Goal: Information Seeking & Learning: Learn about a topic

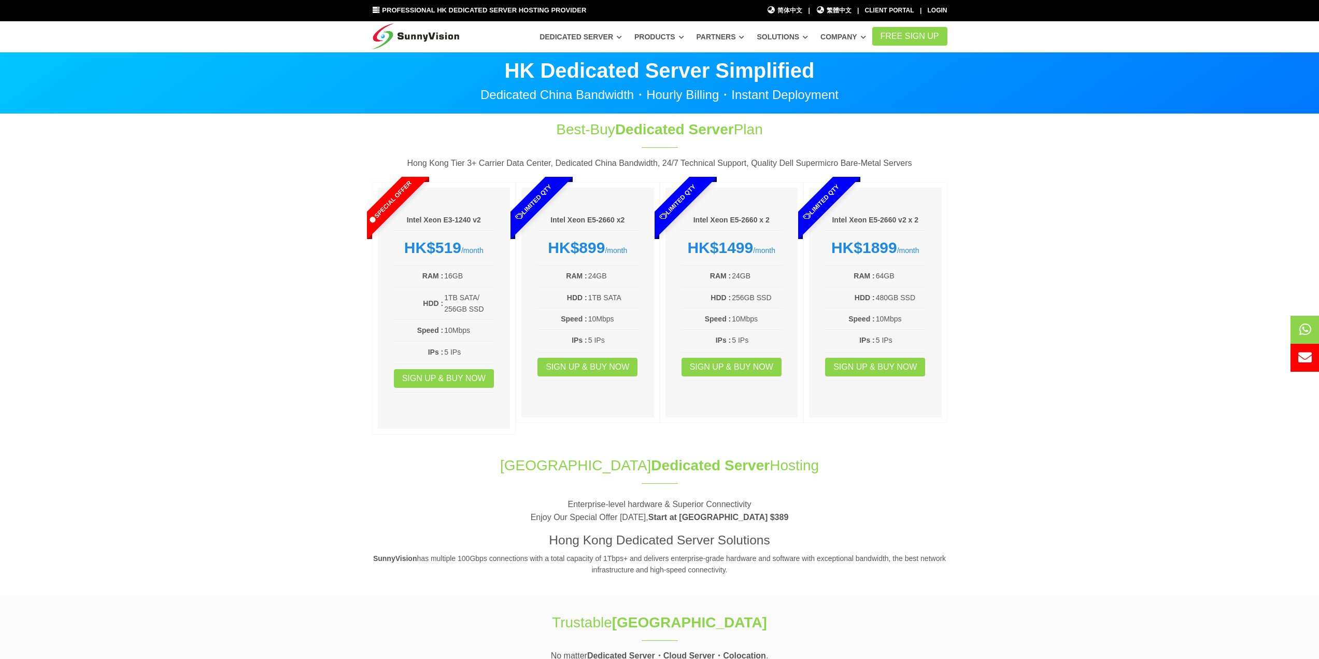
scroll to position [52, 0]
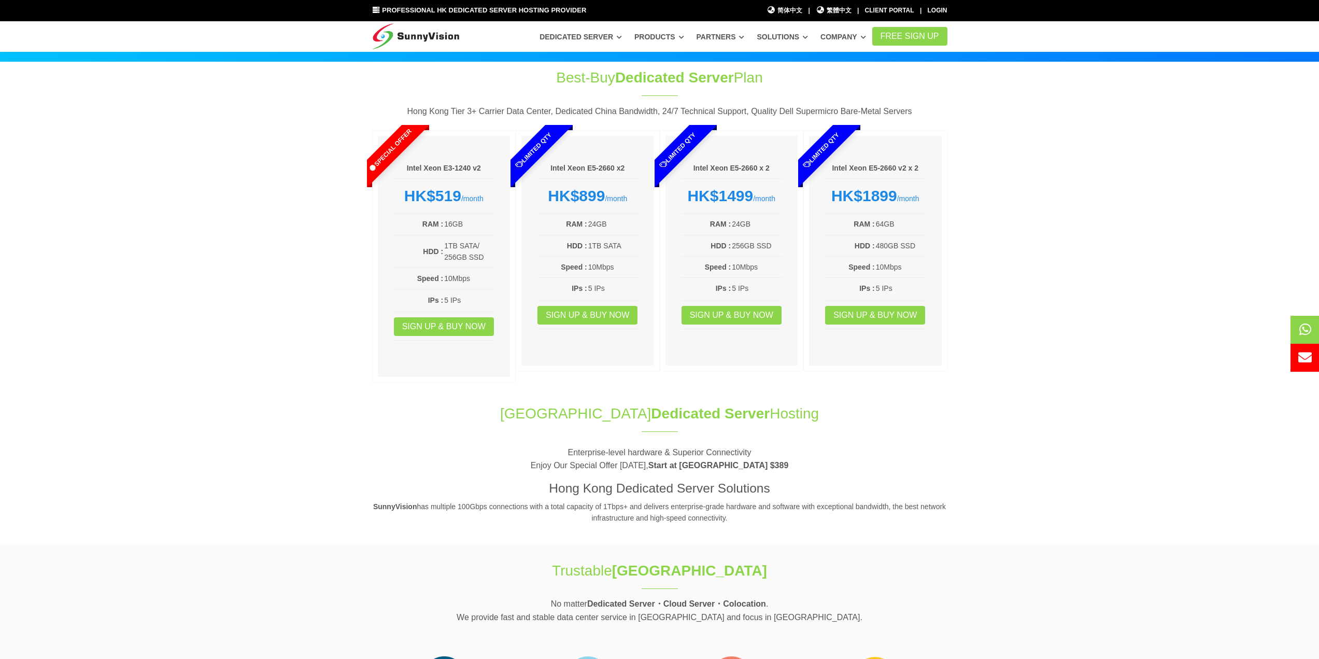
drag, startPoint x: 282, startPoint y: 575, endPoint x: 281, endPoint y: 570, distance: 5.4
click at [280, 315] on section "Best-Buy Dedicated Server Plan Hong Kong Tier 3+ Carrier Data Center, Dedicated…" at bounding box center [659, 227] width 1319 height 331
click at [179, 152] on section "Best-Buy Dedicated Server Plan Hong Kong Tier 3+ Carrier Data Center, Dedicated…" at bounding box center [659, 227] width 1319 height 331
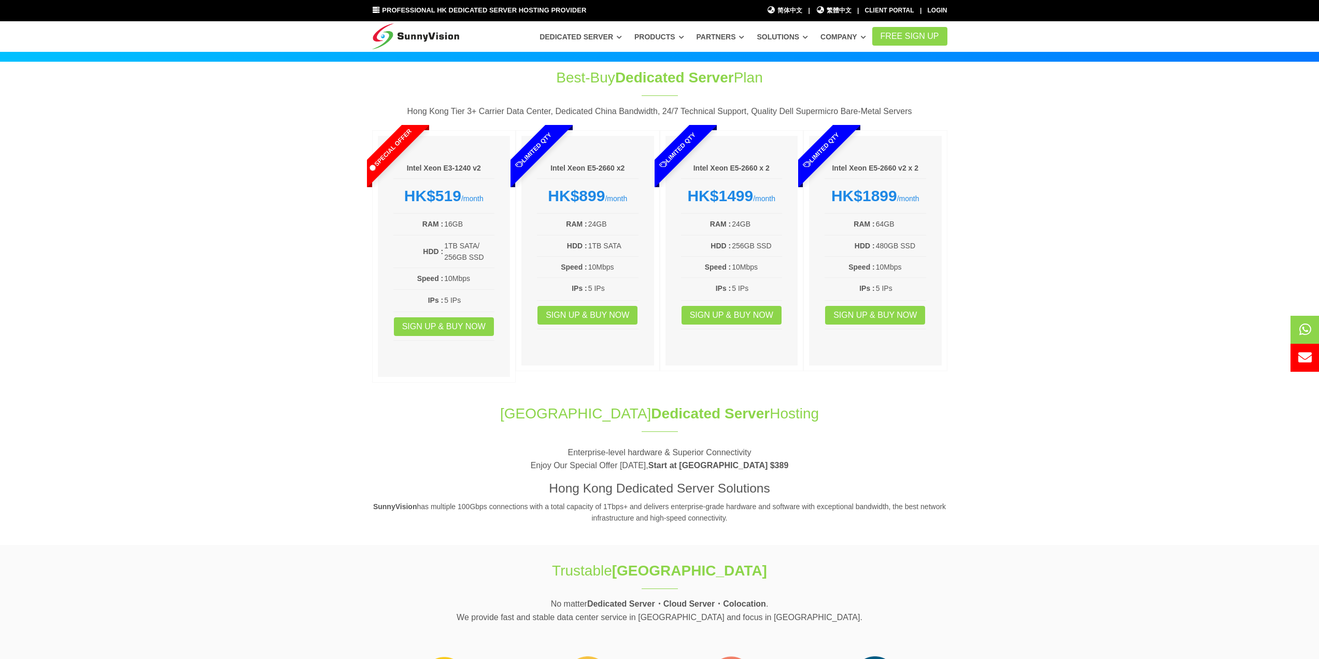
drag, startPoint x: 206, startPoint y: 253, endPoint x: 211, endPoint y: 259, distance: 8.1
click at [211, 260] on section "Best-Buy Dedicated Server Plan Hong Kong Tier 3+ Carrier Data Center, Dedicated…" at bounding box center [659, 227] width 1319 height 331
click at [329, 165] on section "Best-Buy Dedicated Server Plan Hong Kong Tier 3+ Carrier Data Center, Dedicated…" at bounding box center [659, 227] width 1319 height 331
click at [276, 280] on section "Best-Buy Dedicated Server Plan Hong Kong Tier 3+ Carrier Data Center, Dedicated…" at bounding box center [659, 227] width 1319 height 331
drag, startPoint x: 290, startPoint y: 237, endPoint x: 286, endPoint y: 242, distance: 5.9
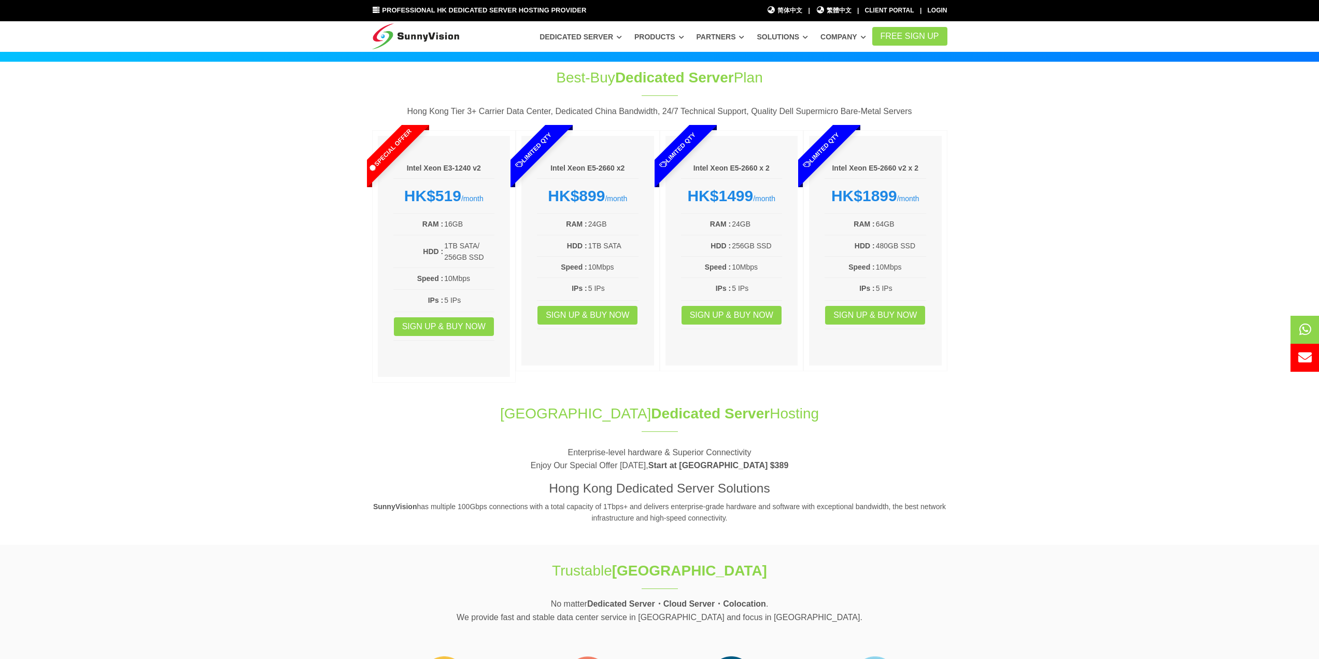
click at [286, 242] on section "Best-Buy Dedicated Server Plan Hong Kong Tier 3+ Carrier Data Center, Dedicated…" at bounding box center [659, 227] width 1319 height 331
click at [276, 206] on section "Best-Buy Dedicated Server Plan Hong Kong Tier 3+ Carrier Data Center, Dedicated…" at bounding box center [659, 227] width 1319 height 331
drag, startPoint x: 620, startPoint y: 74, endPoint x: 732, endPoint y: 75, distance: 112.0
click at [732, 75] on h1 "Best-Buy Dedicated Server Plan" at bounding box center [659, 77] width 345 height 20
copy span "edicated Server"
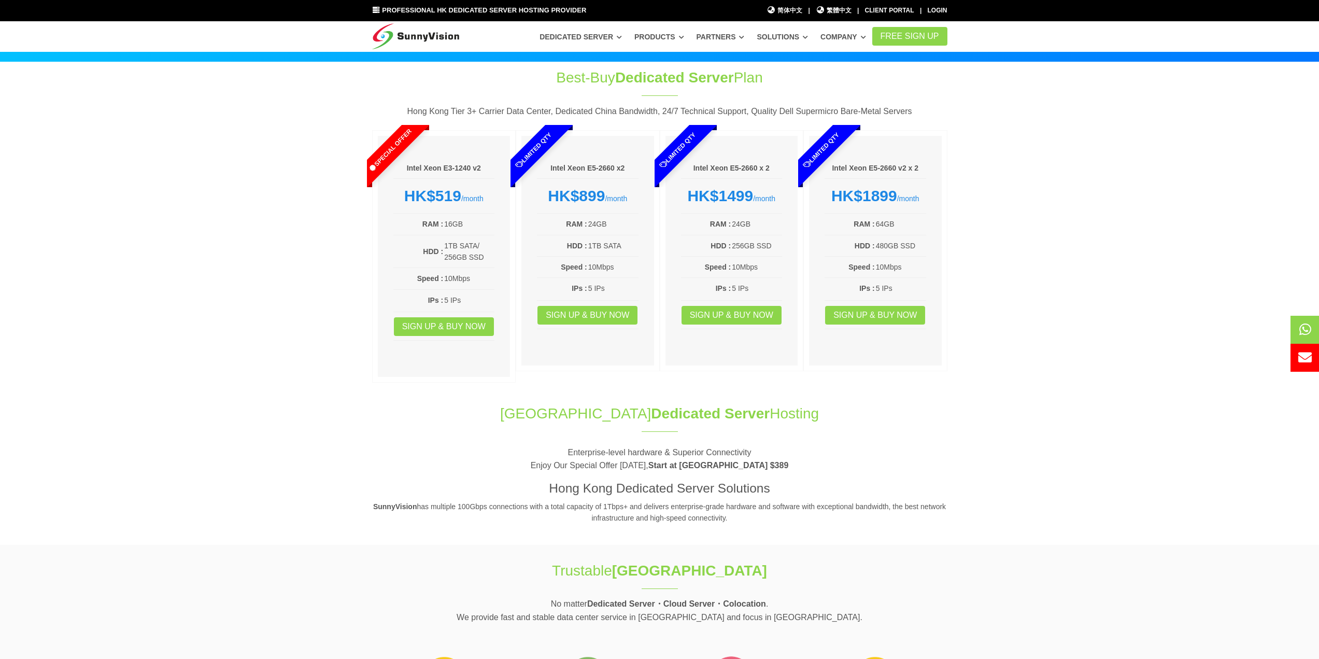
click at [154, 218] on section "Best-Buy Dedicated Server Plan Hong Kong Tier 3+ Carrier Data Center, Dedicated…" at bounding box center [659, 227] width 1319 height 331
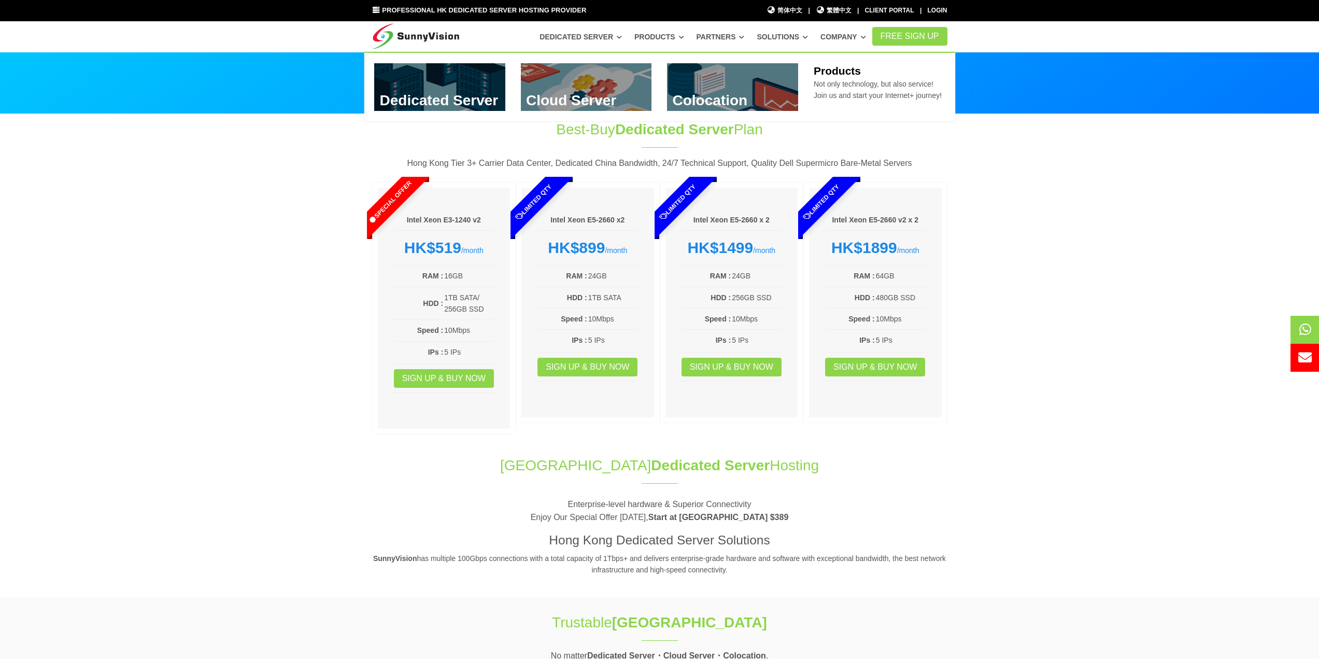
click at [689, 80] on link at bounding box center [732, 87] width 131 height 48
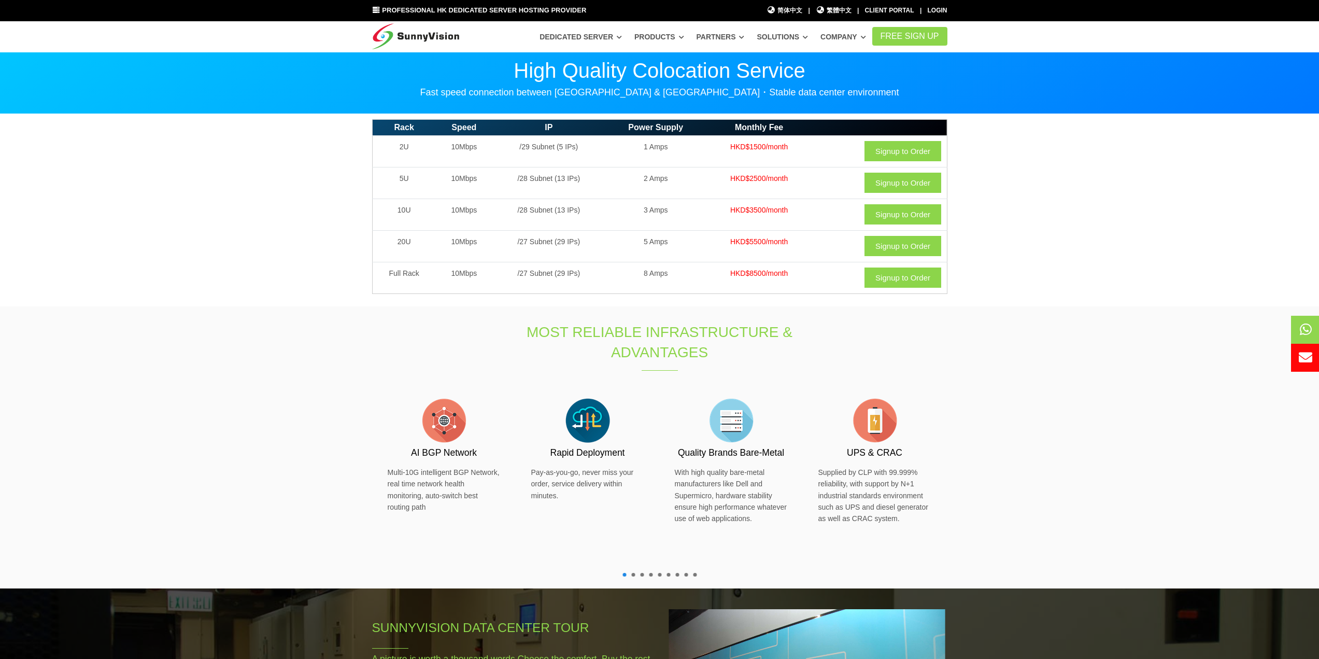
click at [343, 147] on section "Rack Speed IP Power Supply Monthly Fee 2U 10Mbps /29 Subnet (5 IPs) 1 Amps HKD$…" at bounding box center [659, 210] width 1319 height 192
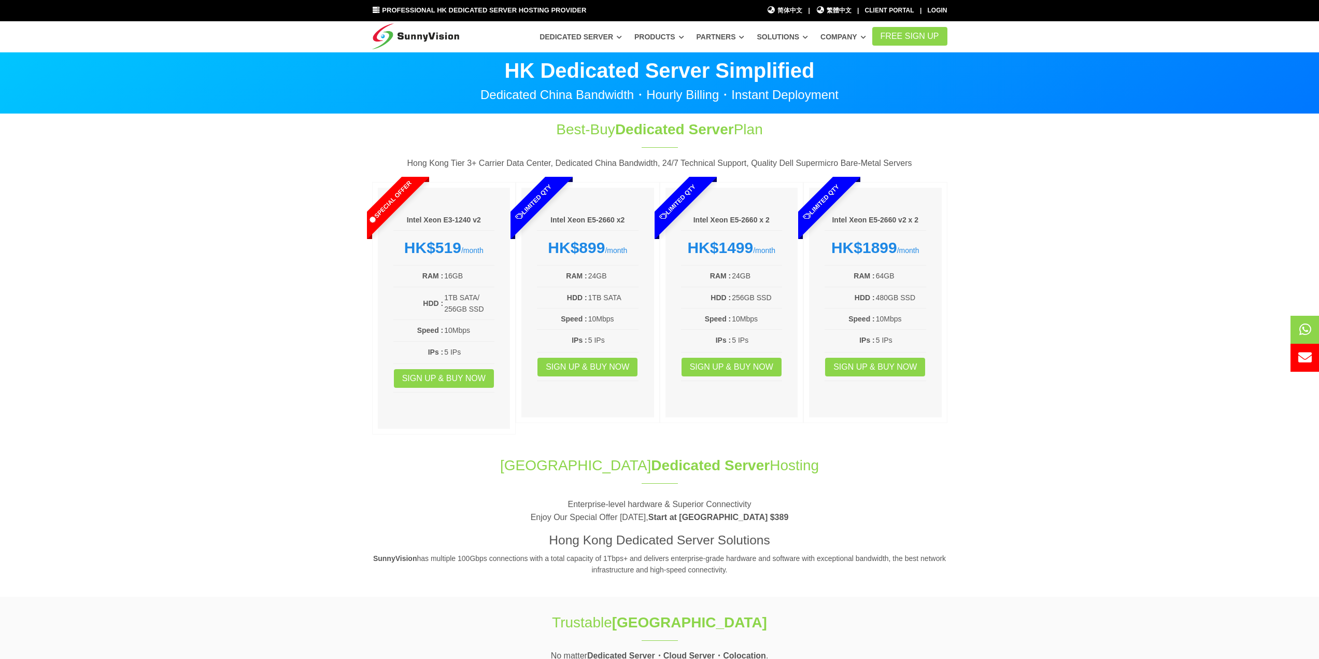
drag, startPoint x: 204, startPoint y: 133, endPoint x: 360, endPoint y: 501, distance: 400.0
click at [206, 138] on section "Best-Buy Dedicated Server Plan Hong Kong Tier 3+ Carrier Data Center, Dedicated…" at bounding box center [659, 279] width 1319 height 331
click at [11, 495] on section "Hong Kong Dedicated Server Hosting Enterprise-level hardware & Superior Connect…" at bounding box center [659, 521] width 1319 height 152
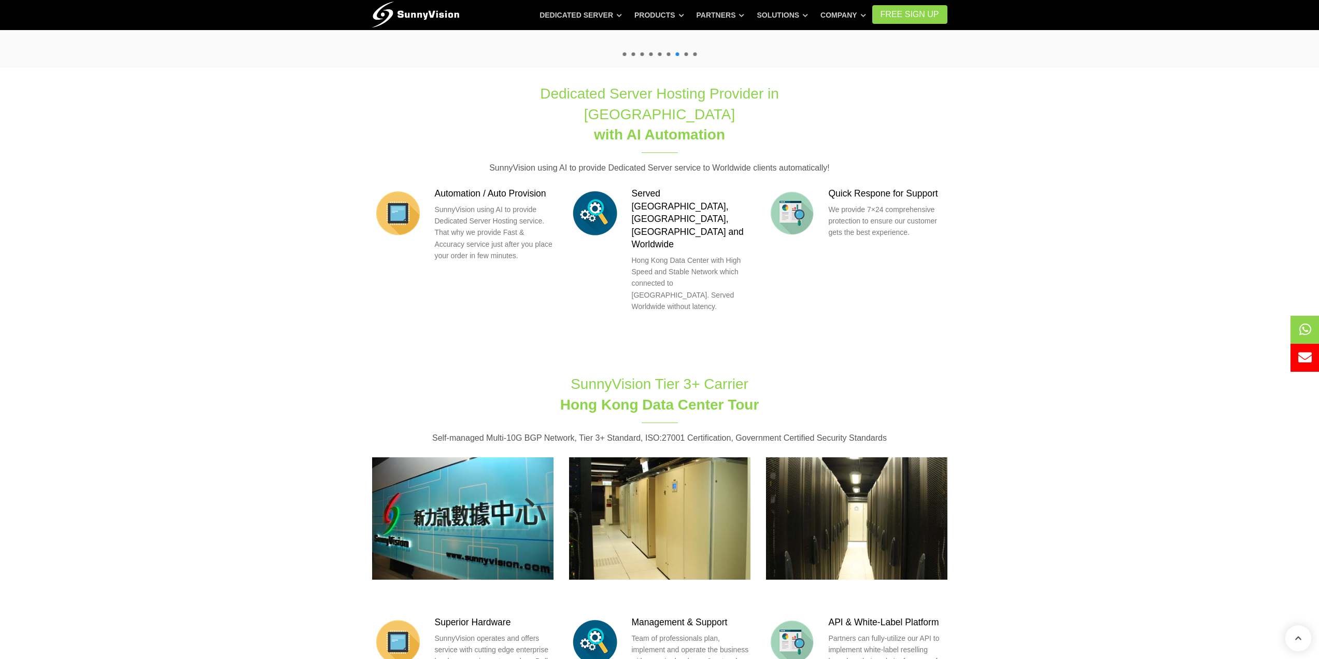
scroll to position [933, 0]
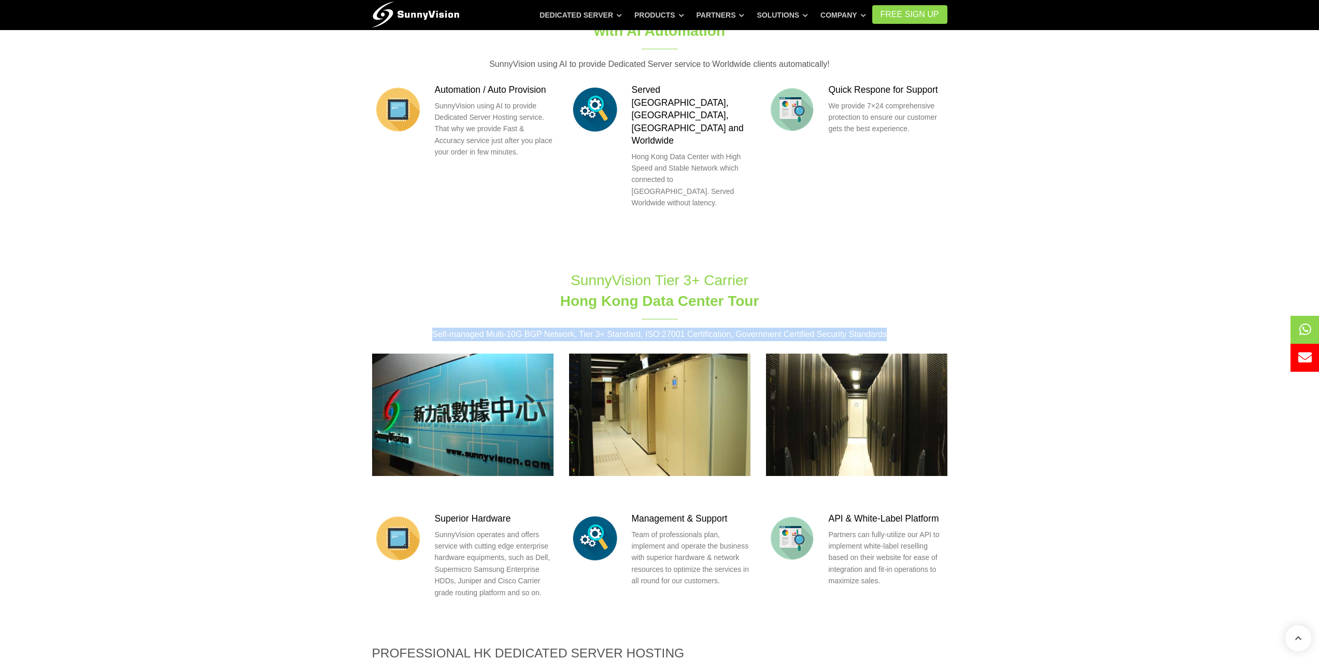
drag, startPoint x: 434, startPoint y: 263, endPoint x: 931, endPoint y: 263, distance: 497.6
click at [931, 328] on p "Self-managed Multi-10G BGP Network, Tier 3+ Standard, ISO:27001 Certification, …" at bounding box center [659, 334] width 575 height 13
copy p "Self-managed Multi-10G BGP Network, Tier 3+ Standard, ISO:27001 Certification, …"
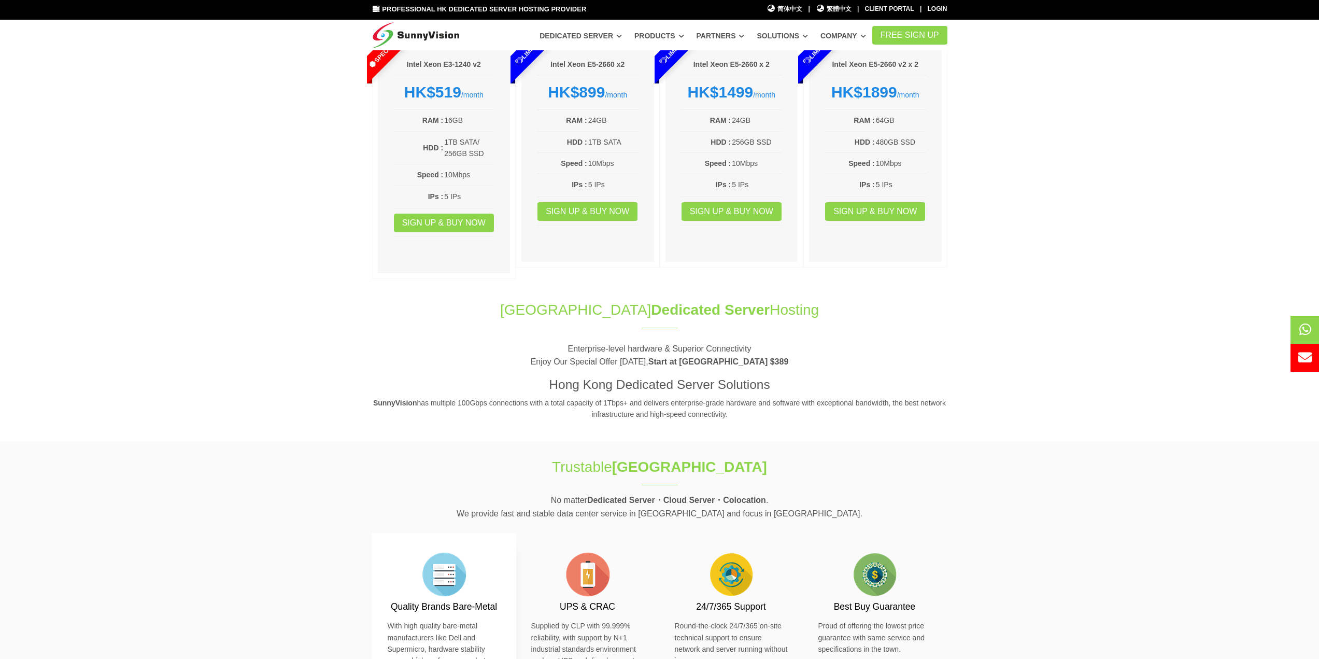
scroll to position [0, 0]
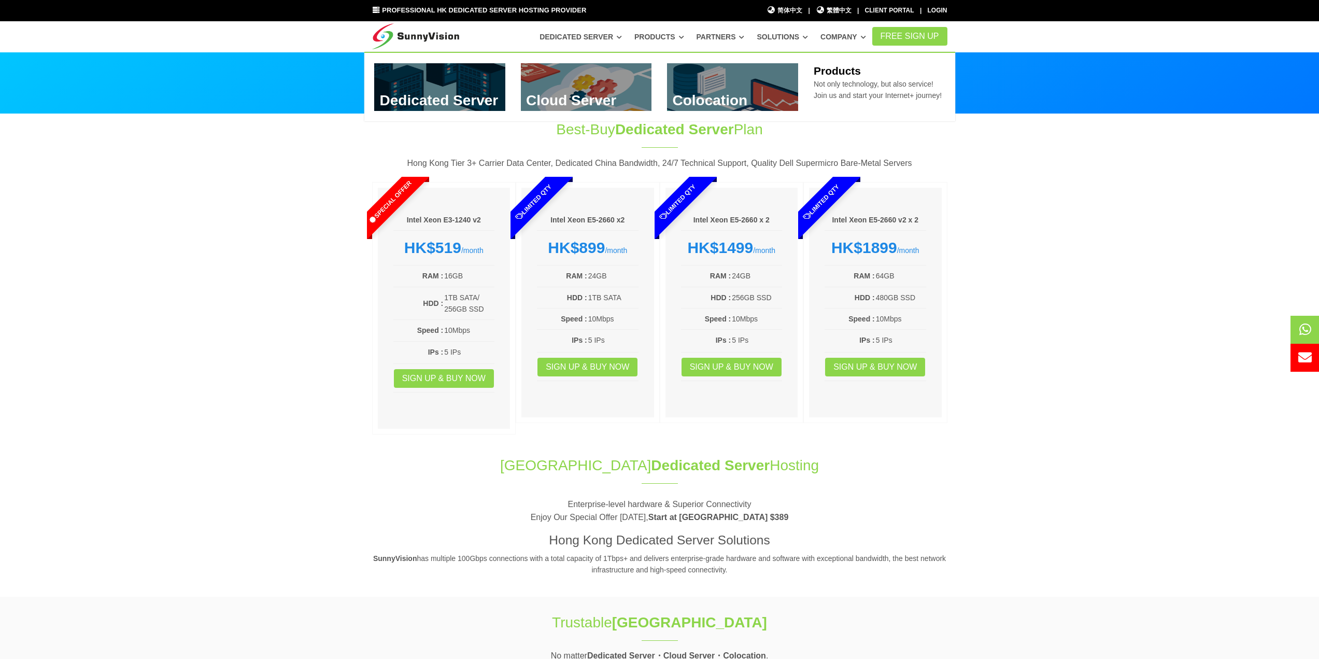
click at [667, 36] on link "Products" at bounding box center [659, 36] width 50 height 19
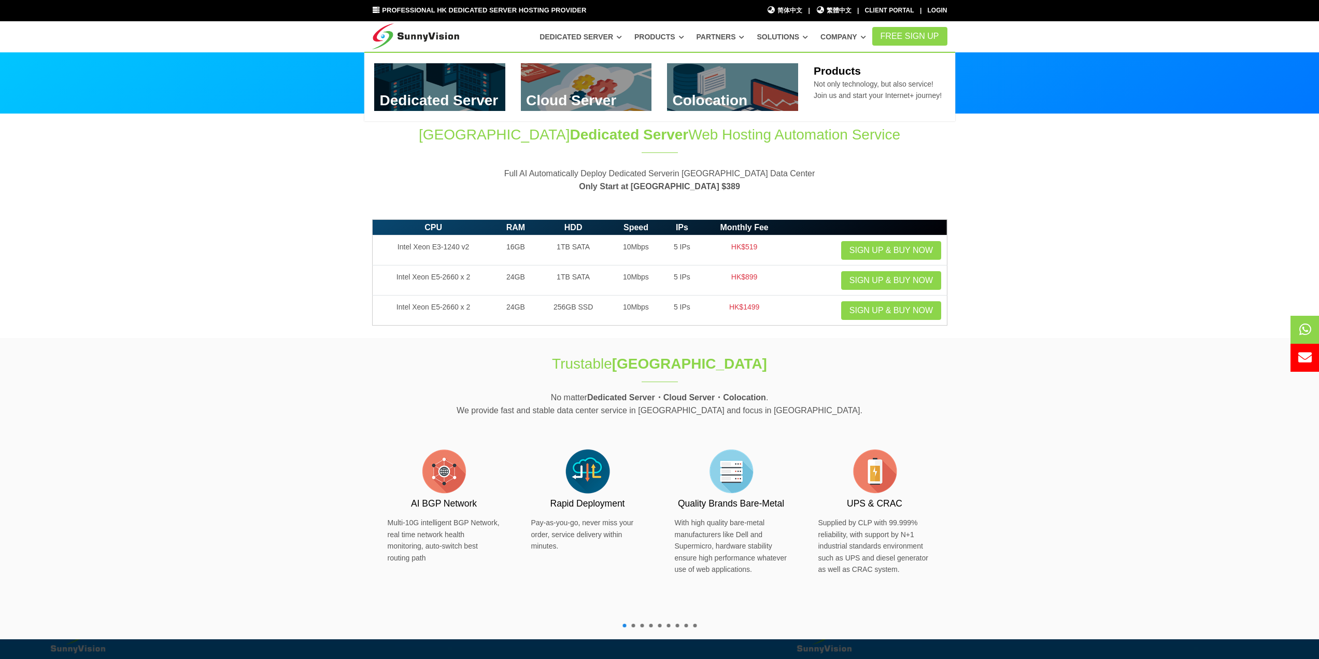
click at [684, 38] on icon at bounding box center [681, 37] width 5 height 6
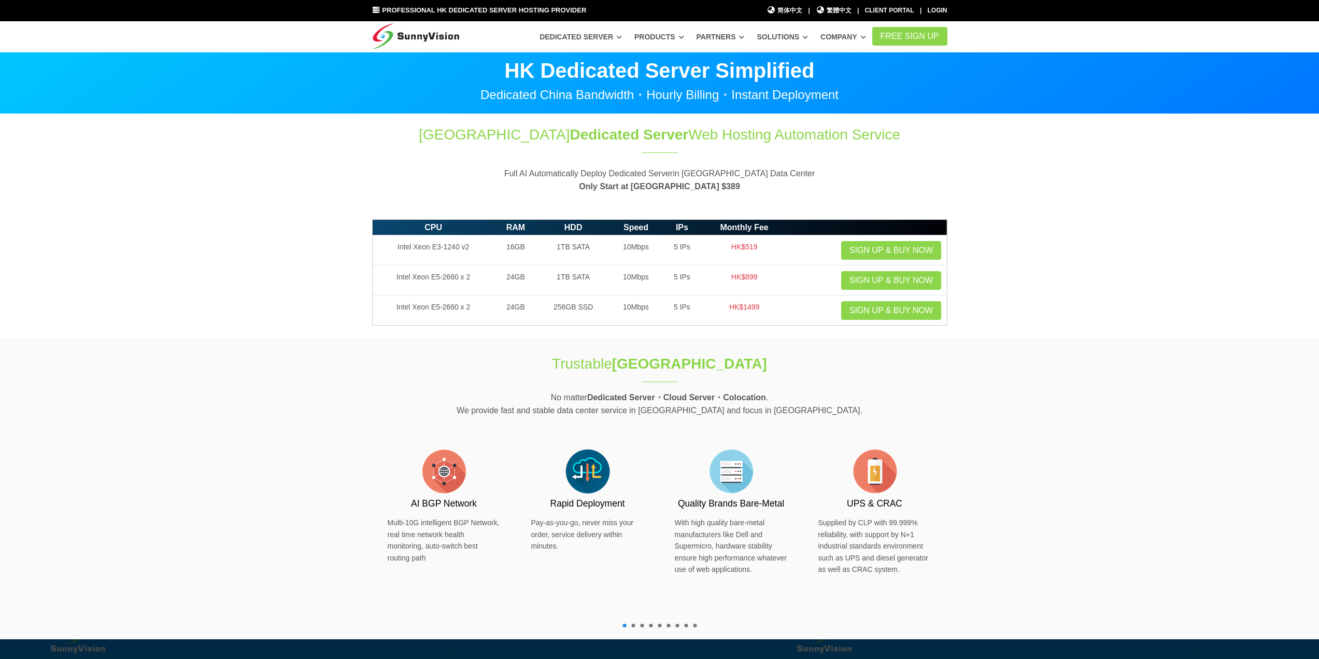
click at [622, 38] on icon at bounding box center [619, 37] width 5 height 6
drag, startPoint x: 0, startPoint y: 0, endPoint x: 669, endPoint y: 37, distance: 670.1
click at [622, 37] on link "Products" at bounding box center [581, 36] width 82 height 19
click at [622, 35] on icon at bounding box center [619, 37] width 5 height 6
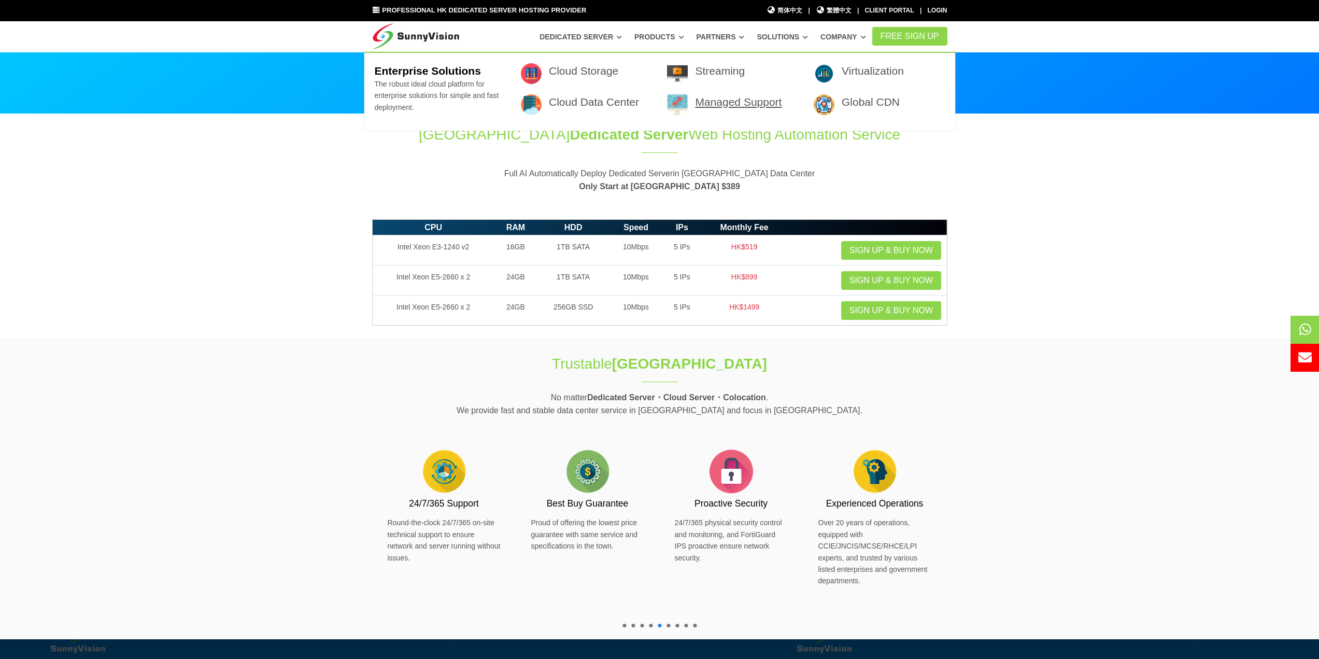
click at [741, 106] on link "Managed Support" at bounding box center [738, 102] width 87 height 12
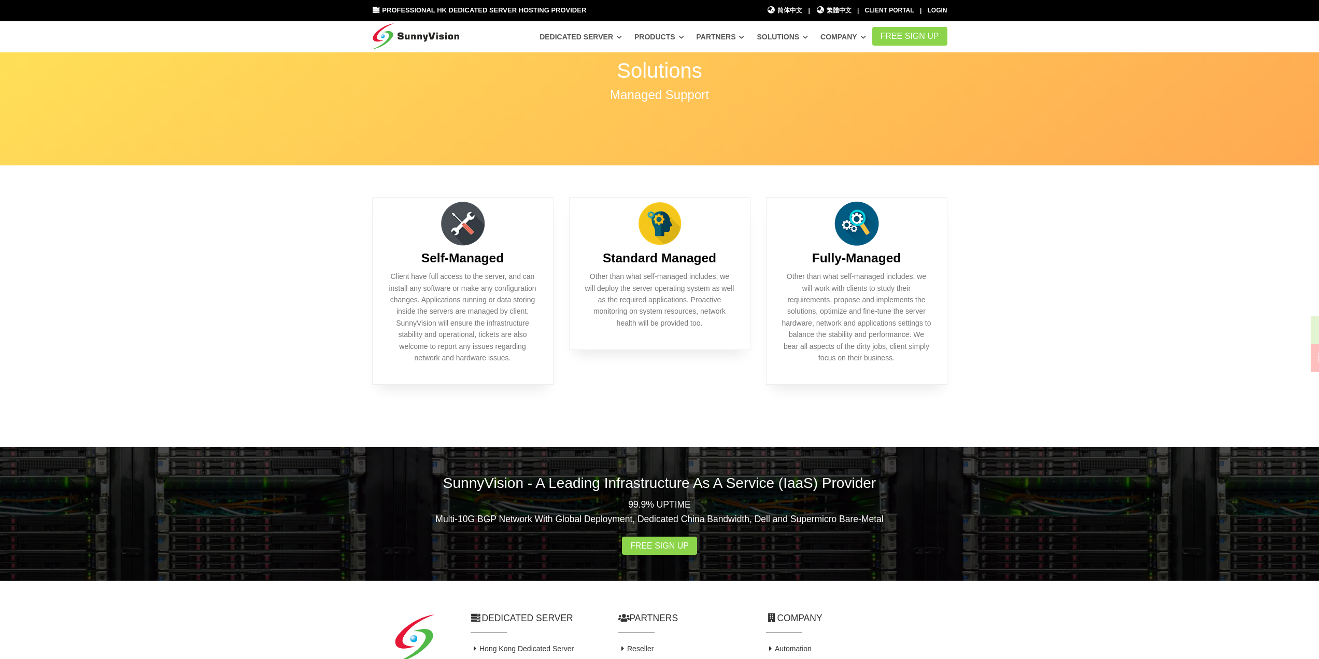
click at [349, 310] on section "Self-Managed Client have full access to the server, and can install any softwar…" at bounding box center [659, 306] width 1319 height 281
click at [464, 292] on p "Client have full access to the server, and can install any software or make any…" at bounding box center [462, 317] width 149 height 93
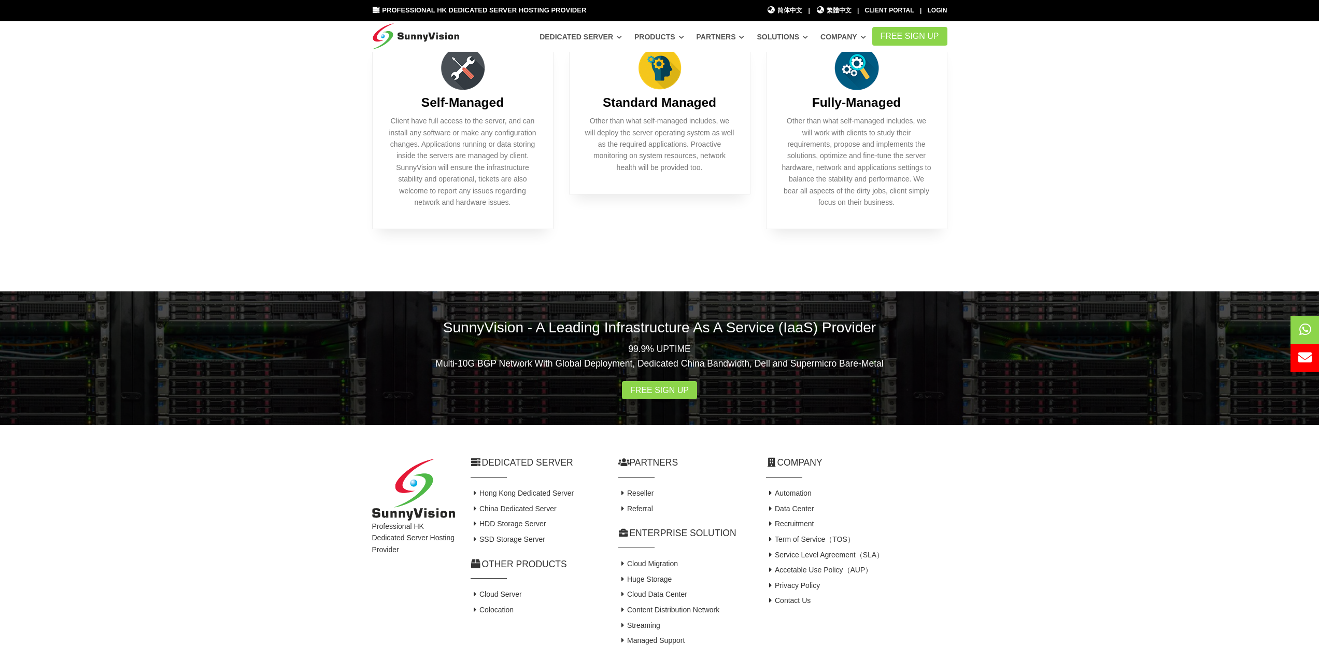
scroll to position [208, 0]
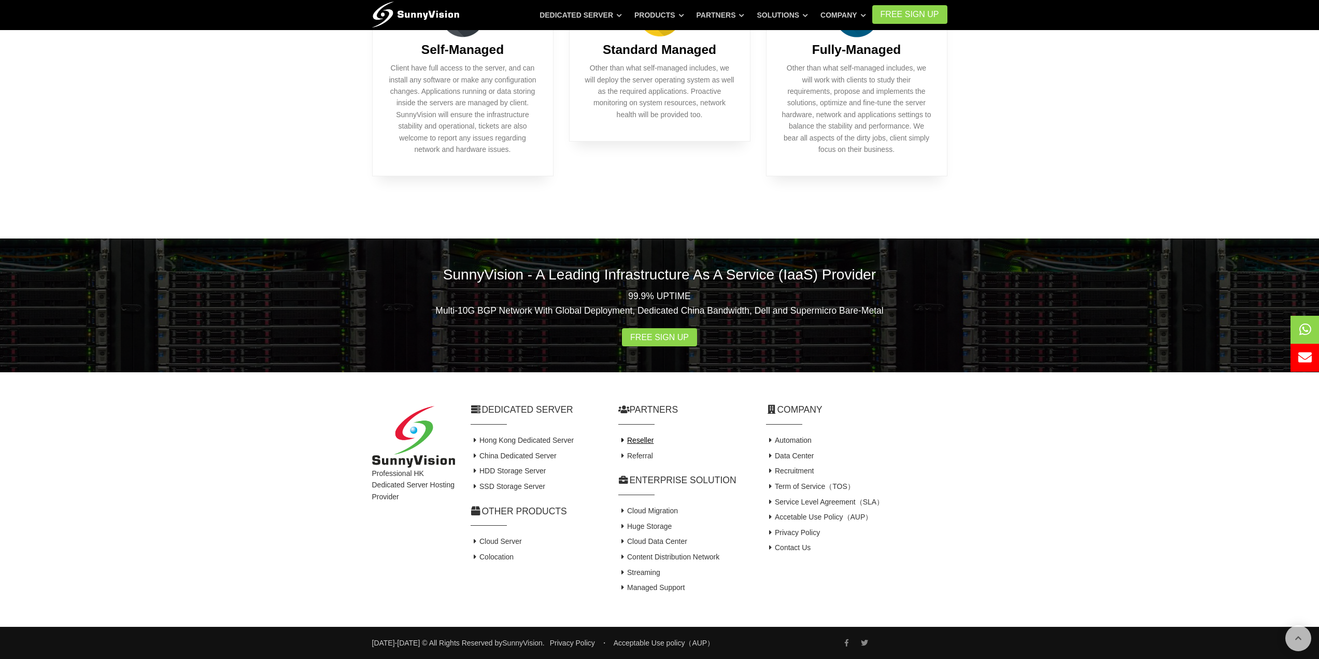
click at [620, 438] on icon at bounding box center [622, 439] width 9 height 7
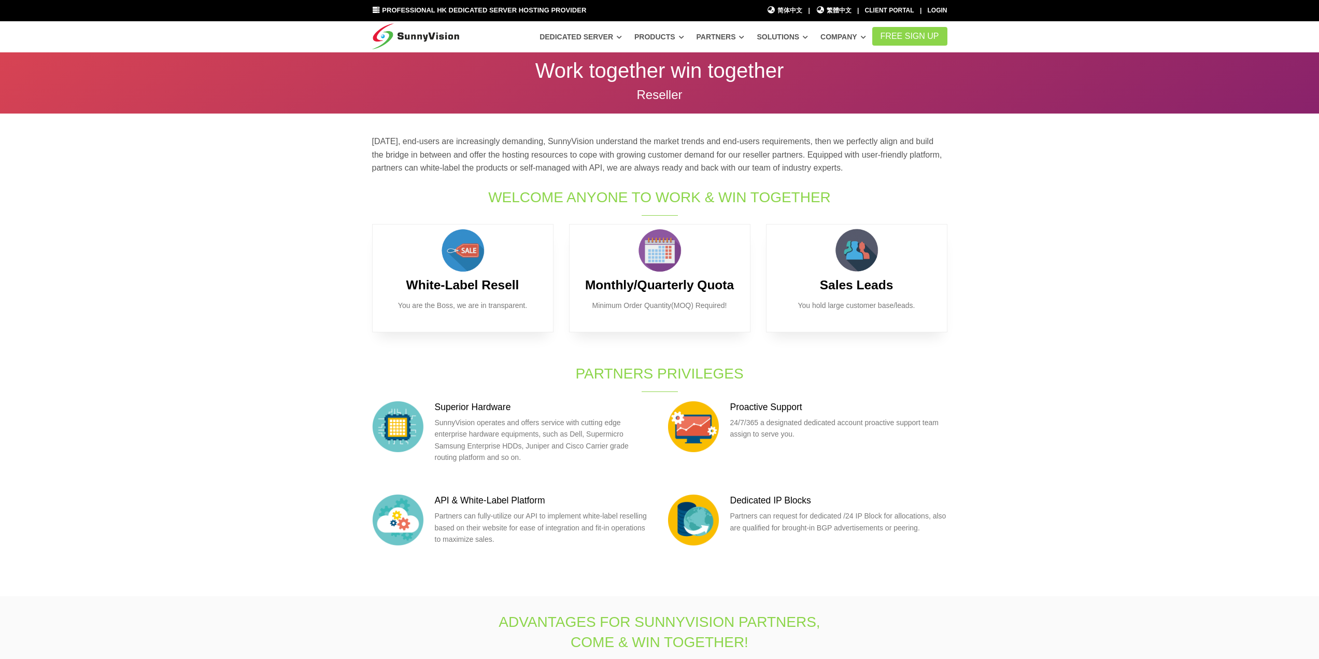
click at [336, 354] on section "[DATE], end-users are increasingly demanding, SunnyVision understand the market…" at bounding box center [659, 355] width 1319 height 482
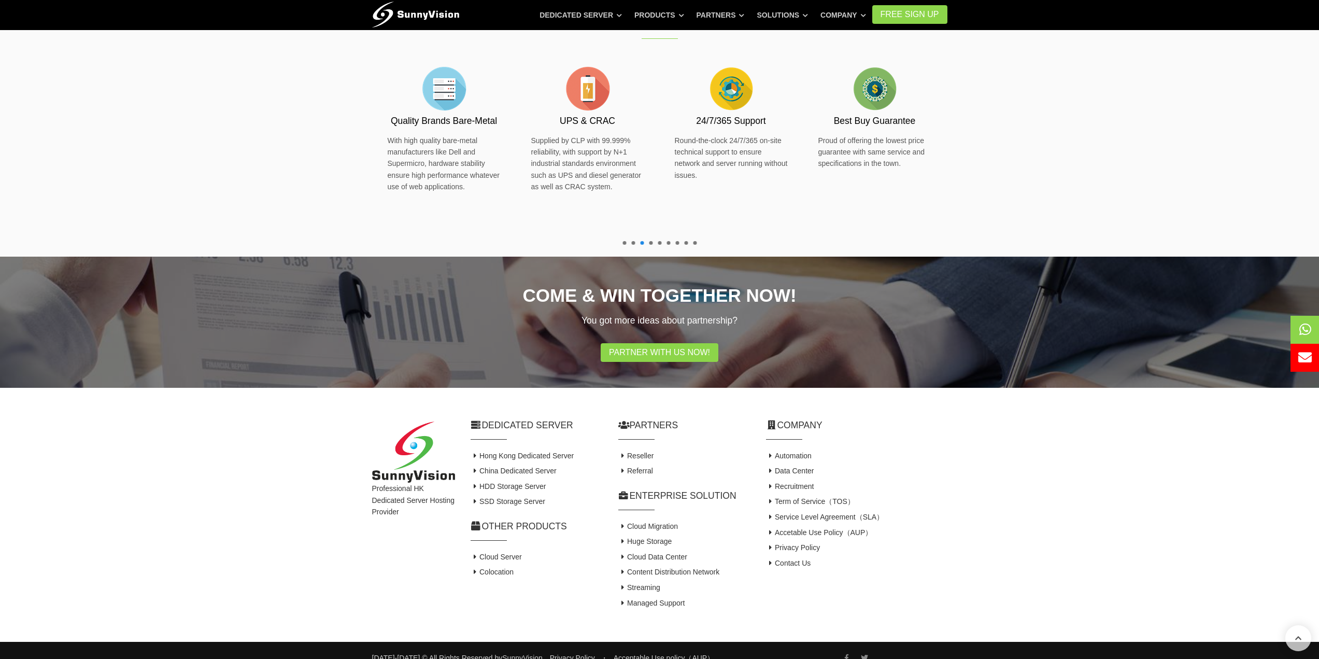
scroll to position [570, 0]
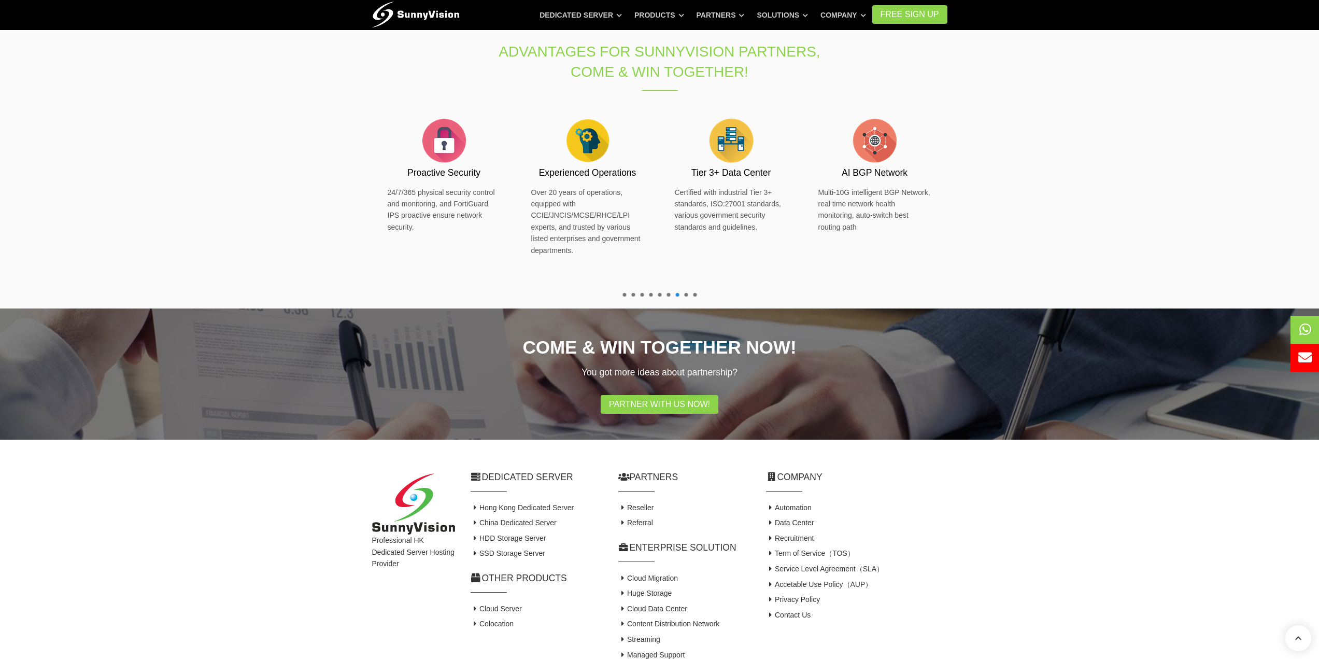
click at [162, 219] on section "Advantages for SunnyVision Partners, Come & Win Together! Proactive Security 24…" at bounding box center [659, 167] width 1319 height 282
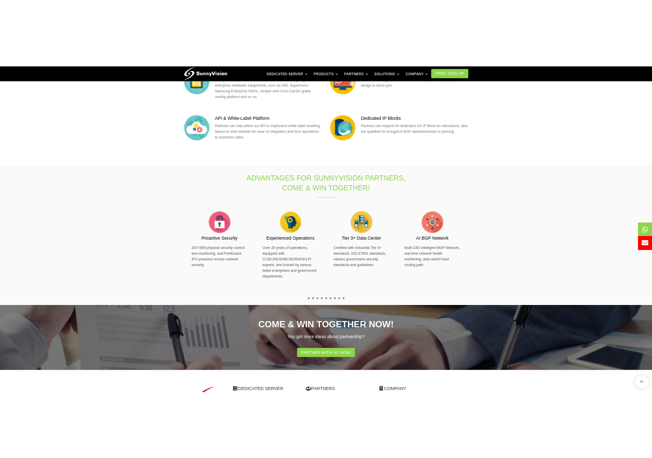
scroll to position [344, 0]
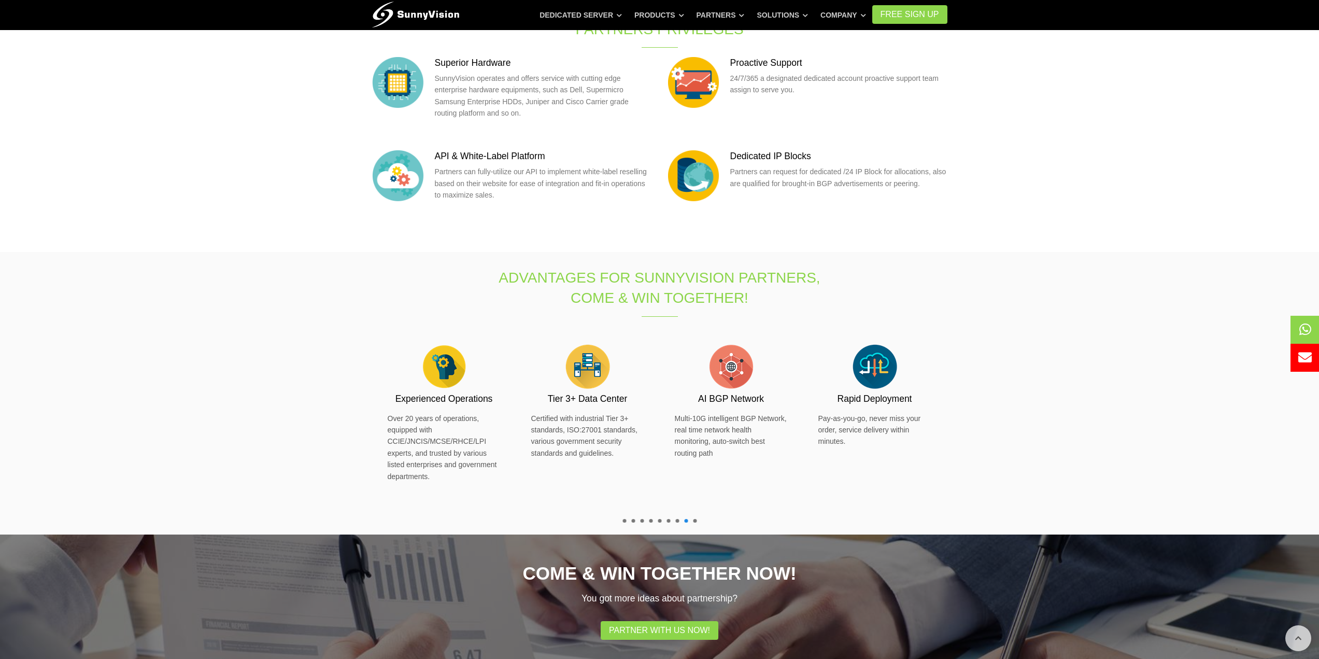
click at [226, 173] on section "[DATE], end-users are increasingly demanding, SunnyVision understand the market…" at bounding box center [659, 11] width 1319 height 482
click at [172, 281] on section "Advantages for SunnyVision Partners, Come & Win Together! Proactive Security 24…" at bounding box center [659, 393] width 1319 height 282
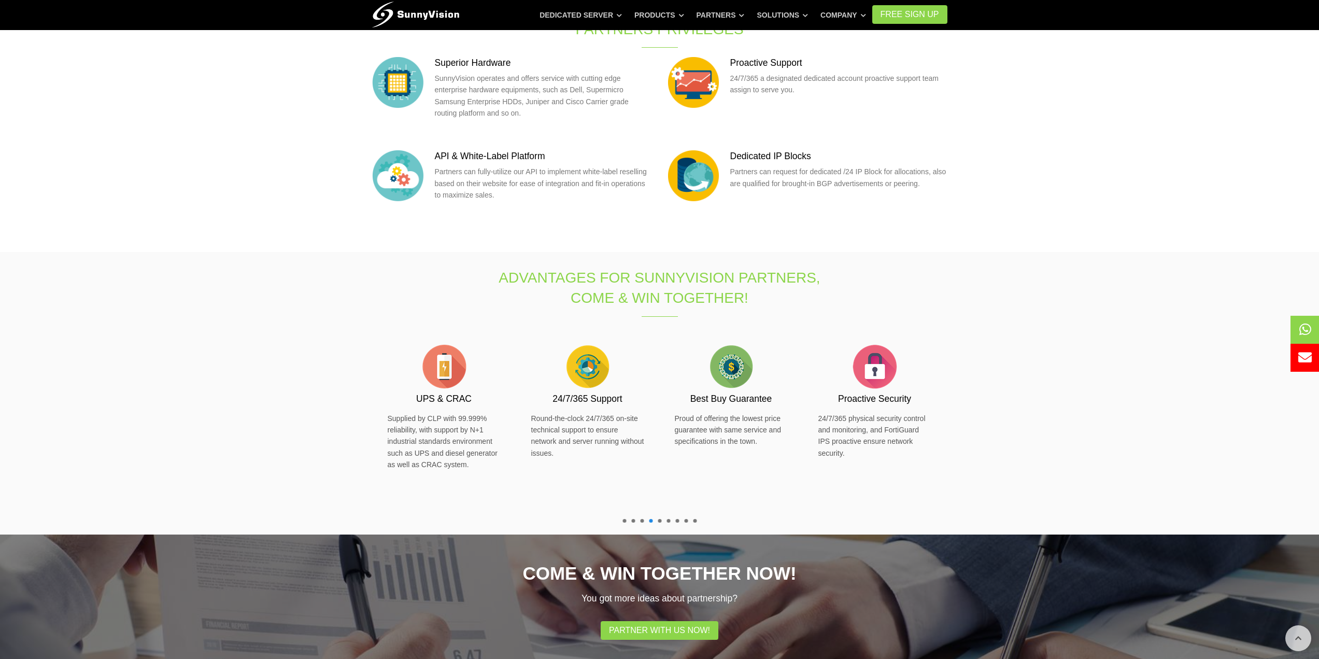
click at [273, 334] on section "Advantages for SunnyVision Partners, Come & Win Together! Proactive Security 24…" at bounding box center [659, 393] width 1319 height 282
